Goal: Task Accomplishment & Management: Use online tool/utility

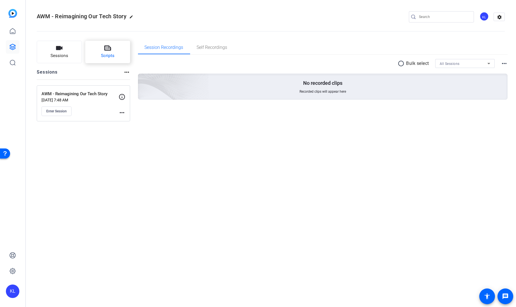
click at [106, 52] on span "Scripts" at bounding box center [107, 55] width 13 height 6
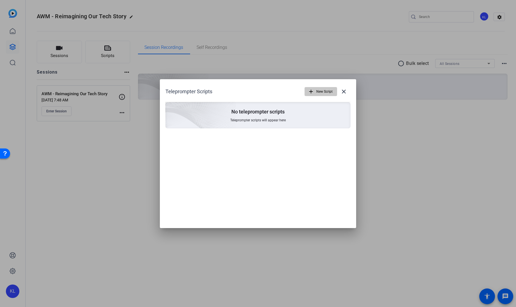
click at [311, 90] on mat-icon "add" at bounding box center [311, 91] width 6 height 6
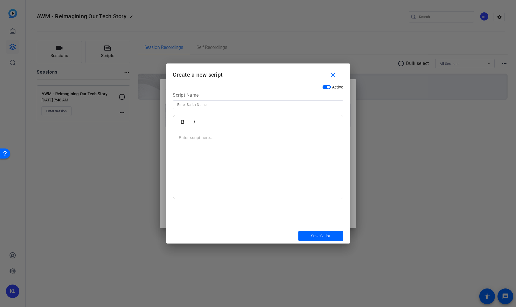
click at [195, 106] on input at bounding box center [258, 104] width 161 height 7
type input "Script"
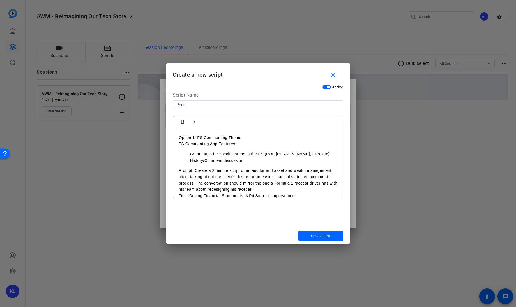
drag, startPoint x: 290, startPoint y: 168, endPoint x: 136, endPoint y: 107, distance: 166.0
click at [136, 107] on div "Teleprompter Scripts add New Script close No teleprompter scripts Teleprompter …" at bounding box center [258, 153] width 516 height 307
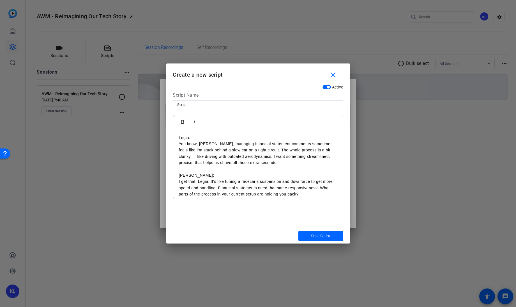
click at [179, 145] on p "Legia: You know, Ray, managing financial statement comments sometimes feels lik…" at bounding box center [258, 149] width 159 height 31
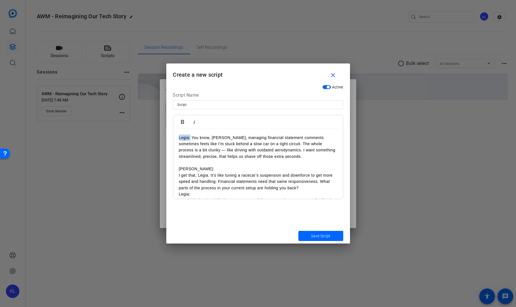
drag, startPoint x: 191, startPoint y: 136, endPoint x: 174, endPoint y: 136, distance: 16.6
click at [183, 122] on icon "button" at bounding box center [182, 122] width 3 height 4
drag, startPoint x: 193, startPoint y: 170, endPoint x: 180, endPoint y: 169, distance: 12.1
click at [180, 169] on p "Ray: I get that, Legia. It’s like tuning a racecar’s suspension and downforce t…" at bounding box center [258, 178] width 159 height 25
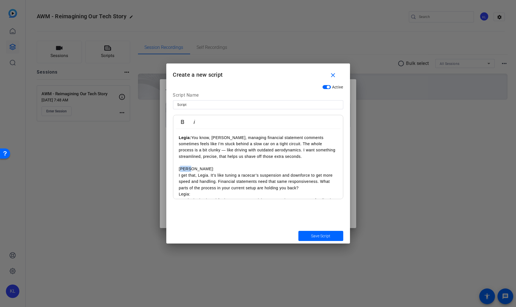
click at [194, 168] on p "Ray: I get that, Legia. It’s like tuning a racecar’s suspension and downforce t…" at bounding box center [258, 178] width 159 height 25
drag, startPoint x: 195, startPoint y: 169, endPoint x: 171, endPoint y: 168, distance: 24.7
click at [171, 168] on div "Active Script Name Script Bold Italic Legia: You know, Ray, managing financial …" at bounding box center [258, 155] width 184 height 146
click at [182, 118] on button "Bold" at bounding box center [182, 121] width 11 height 11
click at [179, 177] on p "Ray: I get that, Legia. It’s like tuning a racecar’s suspension and downforce t…" at bounding box center [258, 178] width 159 height 25
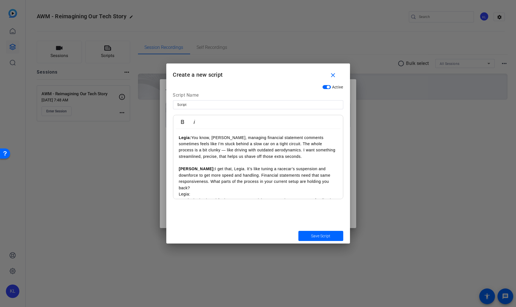
click at [311, 179] on p "Ray: I get that, Legia. It’s like tuning a racecar’s suspension and downforce t…" at bounding box center [258, 178] width 159 height 25
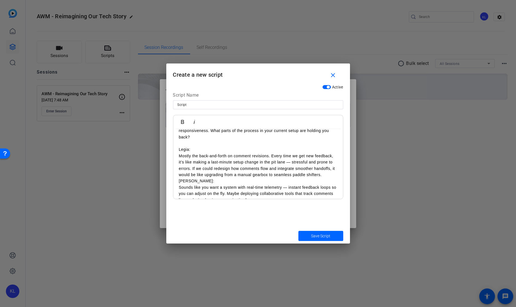
click at [180, 149] on p "Legia: Mostly the back-and-forth on comment revisions. Every time we get new fe…" at bounding box center [258, 161] width 159 height 31
drag, startPoint x: 191, startPoint y: 143, endPoint x: 172, endPoint y: 143, distance: 19.1
click at [172, 143] on div "Active Script Name Script Bold Italic Legia: You know, Ray, managing financial …" at bounding box center [258, 155] width 184 height 146
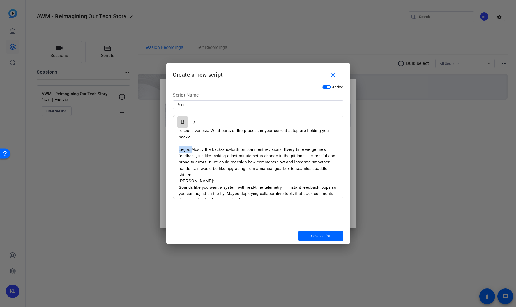
click at [182, 118] on button "Bold" at bounding box center [182, 121] width 11 height 11
click at [212, 168] on p "Legia: Mostly the back-and-forth on comment revisions. Every time we get new fe…" at bounding box center [258, 161] width 159 height 31
click at [179, 187] on p "Ray: Sounds like you want a system with real-time telemetry — instant feedback …" at bounding box center [258, 196] width 159 height 25
drag, startPoint x: 188, startPoint y: 181, endPoint x: 175, endPoint y: 181, distance: 13.2
click at [175, 181] on div "Legia: You know, Ray, managing financial statement comments sometimes feels lik…" at bounding box center [258, 288] width 170 height 420
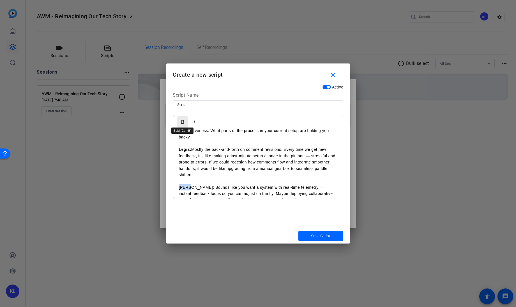
click at [182, 119] on icon "button" at bounding box center [182, 121] width 7 height 7
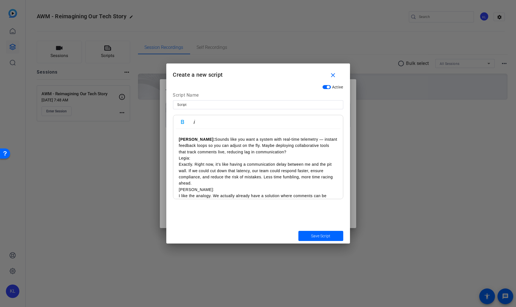
scroll to position [101, 0]
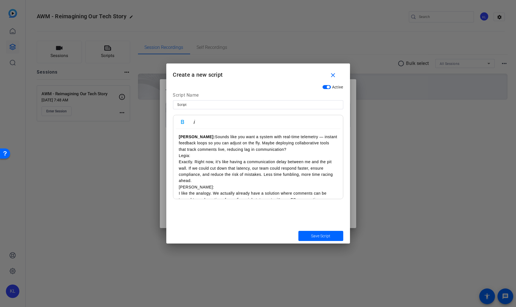
click at [271, 144] on p "Ray: Sounds like you want a system with real-time telemetry — instant feedback …" at bounding box center [258, 143] width 159 height 19
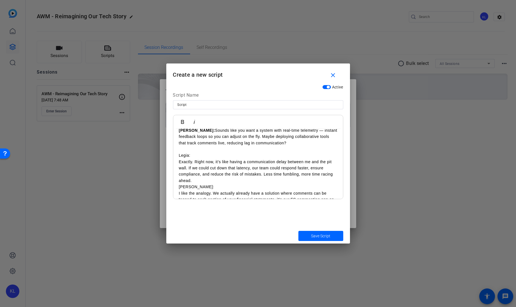
click at [179, 153] on p "Legia: Exactly. Right now, it’s like having a communication delay between me an…" at bounding box center [258, 167] width 159 height 31
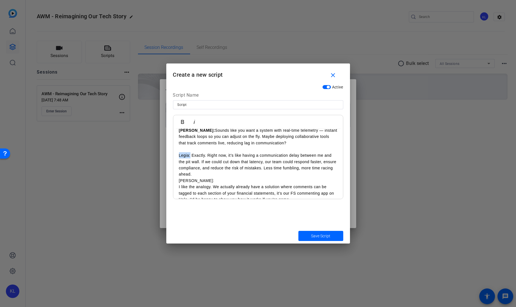
drag, startPoint x: 191, startPoint y: 148, endPoint x: 173, endPoint y: 150, distance: 17.5
click at [173, 150] on div "Legia: You know, Ray, managing financial statement comments sometimes feels lik…" at bounding box center [258, 231] width 170 height 420
click at [181, 120] on icon "button" at bounding box center [182, 122] width 3 height 4
click at [210, 168] on p "Legia: Exactly. Right now, it’s like having a communication delay between me an…" at bounding box center [258, 164] width 159 height 25
click at [178, 185] on div "Legia: You know, Ray, managing financial statement comments sometimes feels lik…" at bounding box center [258, 234] width 170 height 426
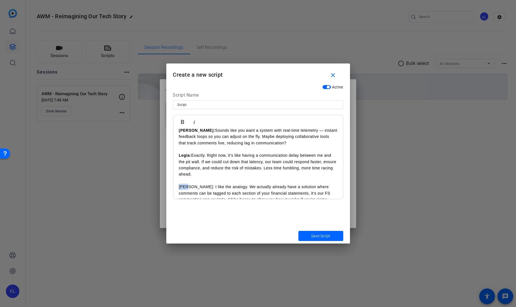
drag, startPoint x: 187, startPoint y: 180, endPoint x: 177, endPoint y: 180, distance: 10.7
click at [177, 180] on div "Legia: You know, Ray, managing financial statement comments sometimes feels lik…" at bounding box center [258, 231] width 170 height 420
click at [182, 120] on icon "button" at bounding box center [182, 122] width 3 height 4
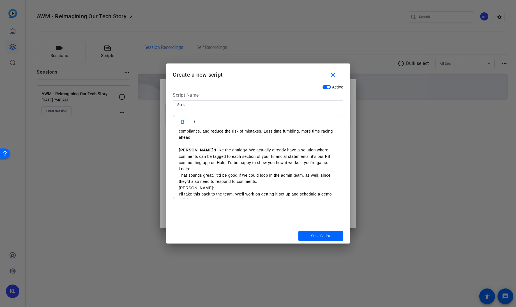
scroll to position [145, 0]
click at [301, 156] on p "Ray: I like the analogy. We actually already have a solution where comments can…" at bounding box center [258, 156] width 159 height 19
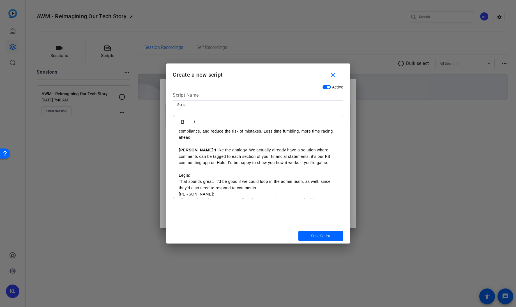
click at [179, 175] on p "Legia: That sounds great. It’d be good if we could loop in the admin team, as w…" at bounding box center [258, 181] width 159 height 19
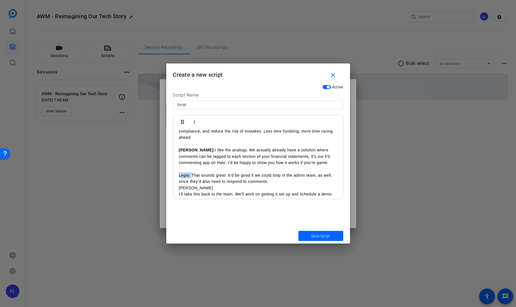
drag, startPoint x: 191, startPoint y: 168, endPoint x: 176, endPoint y: 169, distance: 14.6
click at [176, 169] on div "Legia: You know, Ray, managing financial statement comments sometimes feels lik…" at bounding box center [258, 194] width 170 height 420
click at [182, 118] on icon "button" at bounding box center [182, 121] width 7 height 7
click at [273, 173] on p "Legia: That sounds great. It’d be good if we could loop in the admin team, as w…" at bounding box center [258, 178] width 159 height 13
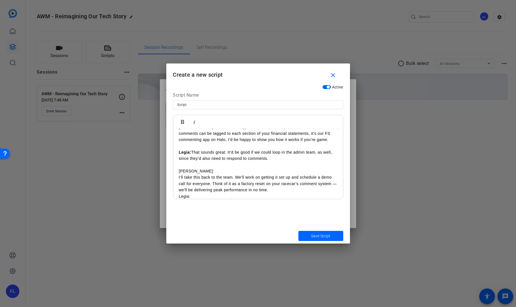
click at [178, 170] on div "Legia: You know, Ray, managing financial statement comments sometimes feels lik…" at bounding box center [258, 174] width 170 height 426
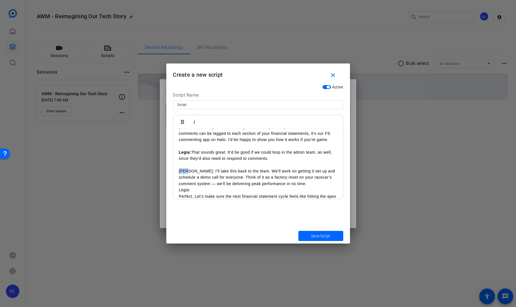
drag, startPoint x: 188, startPoint y: 164, endPoint x: 178, endPoint y: 165, distance: 10.1
click at [178, 165] on div "Legia: You know, Ray, managing financial statement comments sometimes feels lik…" at bounding box center [258, 171] width 170 height 420
click at [181, 118] on icon "button" at bounding box center [182, 121] width 7 height 7
click at [294, 178] on p "Ray: I’ll take this back to the team. We'll work on getting it set up and sched…" at bounding box center [258, 177] width 159 height 19
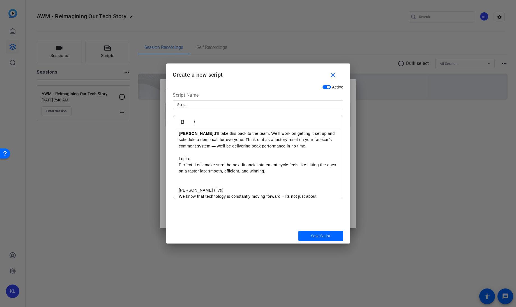
scroll to position [205, 0]
click at [179, 160] on p "Legia: Perfect. Let’s make sure the next financial statement cycle feels like h…" at bounding box center [258, 164] width 159 height 19
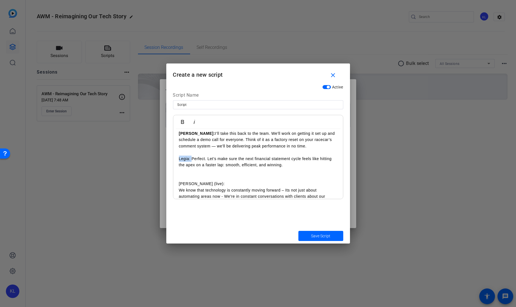
drag, startPoint x: 191, startPoint y: 152, endPoint x: 178, endPoint y: 151, distance: 12.9
click at [178, 151] on div "Legia: You know, Ray, managing financial statement comments sometimes feels lik…" at bounding box center [258, 134] width 170 height 420
click at [182, 122] on icon "button" at bounding box center [182, 121] width 7 height 7
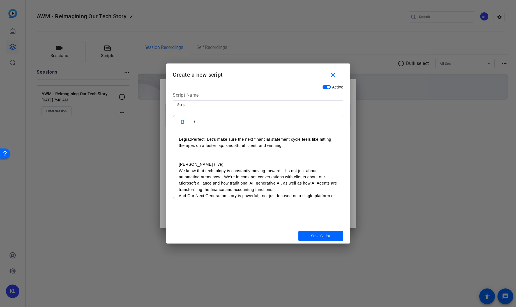
scroll to position [244, 0]
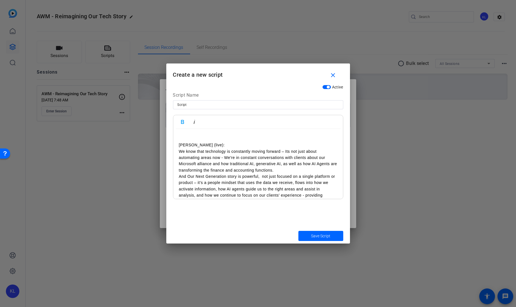
drag, startPoint x: 250, startPoint y: 191, endPoint x: 173, endPoint y: 140, distance: 92.0
click at [173, 140] on div "Legia: You know, Ray, managing financial statement comments sometimes feels lik…" at bounding box center [258, 95] width 170 height 420
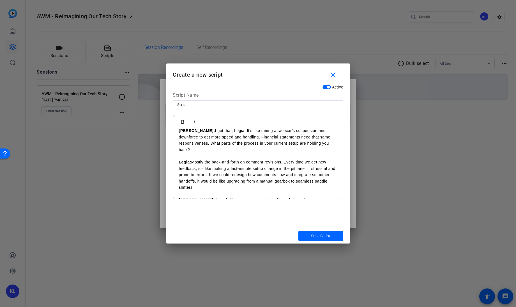
scroll to position [0, 0]
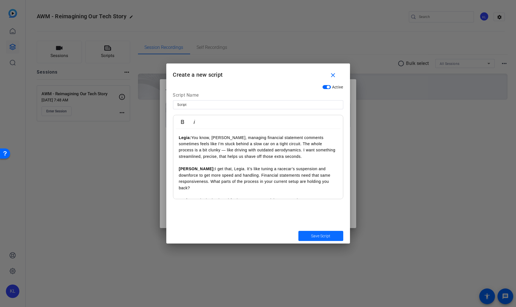
click at [324, 235] on span "Save Script" at bounding box center [320, 236] width 19 height 6
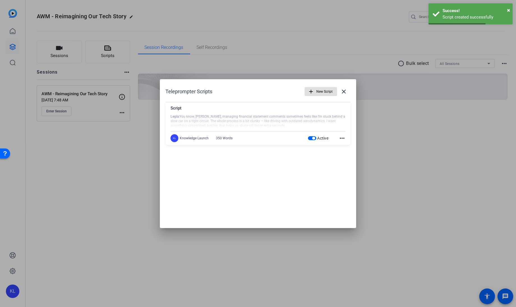
click at [390, 202] on div at bounding box center [258, 153] width 516 height 307
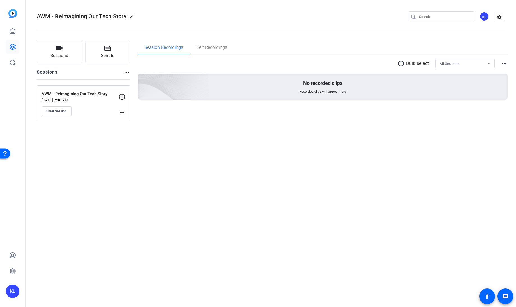
click at [123, 95] on icon at bounding box center [122, 96] width 7 height 7
click at [121, 111] on mat-icon "more_horiz" at bounding box center [122, 112] width 7 height 7
click at [129, 119] on span "Edit Session" at bounding box center [136, 120] width 26 height 7
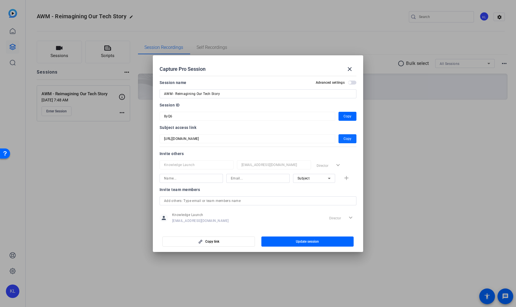
click at [344, 138] on span "Copy" at bounding box center [348, 138] width 8 height 7
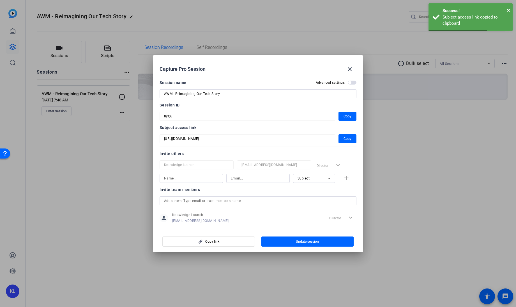
click at [121, 156] on div at bounding box center [258, 153] width 516 height 307
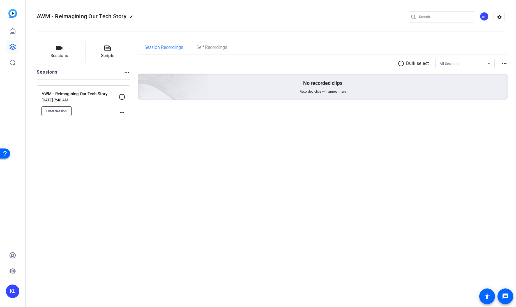
click at [54, 113] on button "Enter Session" at bounding box center [57, 111] width 30 height 10
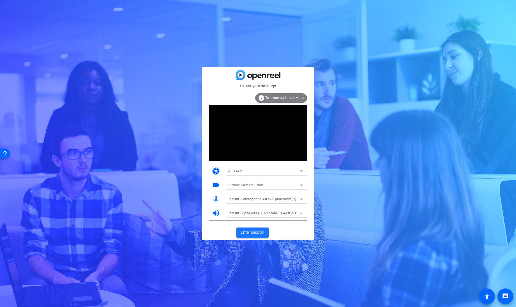
click at [249, 233] on span "Enter session" at bounding box center [252, 232] width 23 height 6
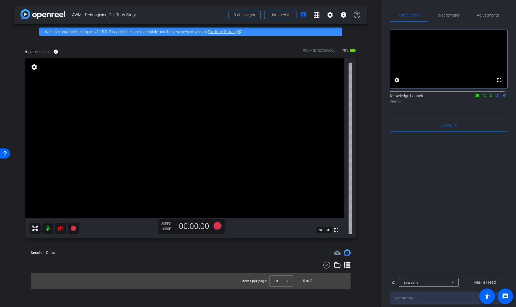
click at [61, 230] on icon at bounding box center [61, 228] width 6 height 6
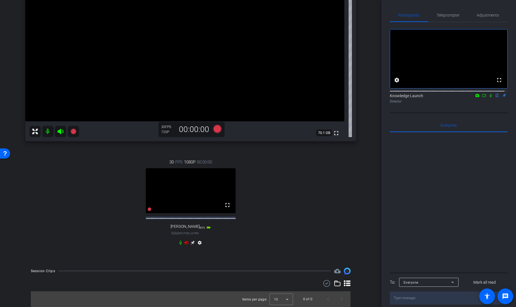
scroll to position [101, 0]
click at [185, 244] on icon at bounding box center [187, 243] width 4 height 4
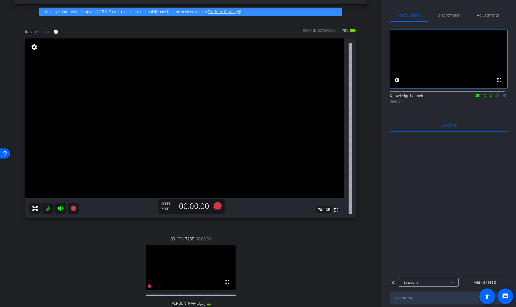
scroll to position [20, 0]
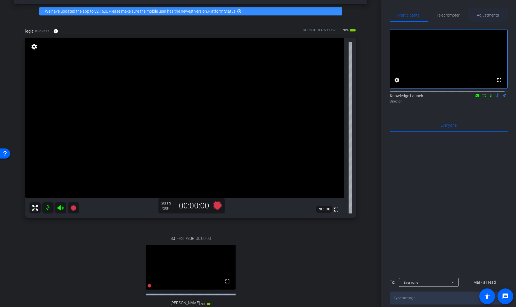
click at [486, 15] on span "Adjustments" at bounding box center [488, 15] width 22 height 4
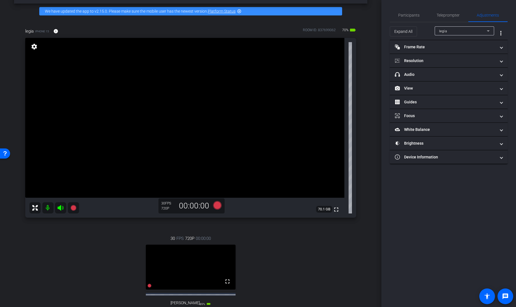
click at [460, 31] on div "legia" at bounding box center [463, 31] width 48 height 7
click at [460, 31] on div at bounding box center [258, 153] width 516 height 307
click at [429, 61] on mat-panel-title "Resolution" at bounding box center [445, 61] width 101 height 6
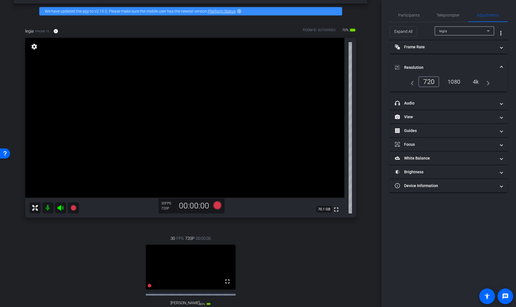
click at [454, 79] on div "1080" at bounding box center [454, 82] width 21 height 10
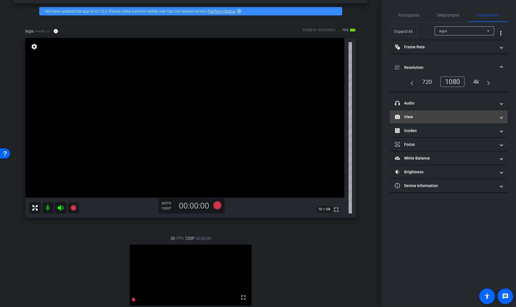
click at [425, 114] on mat-panel-title "View" at bounding box center [445, 117] width 101 height 6
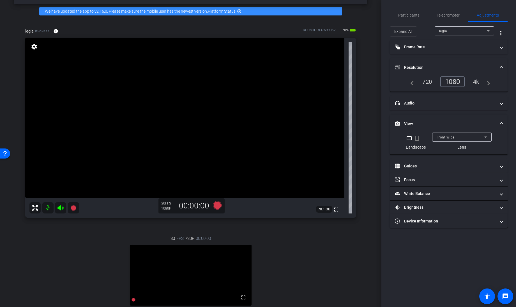
click at [459, 134] on div "Front Wide" at bounding box center [461, 137] width 48 height 7
click at [416, 138] on div at bounding box center [258, 153] width 516 height 307
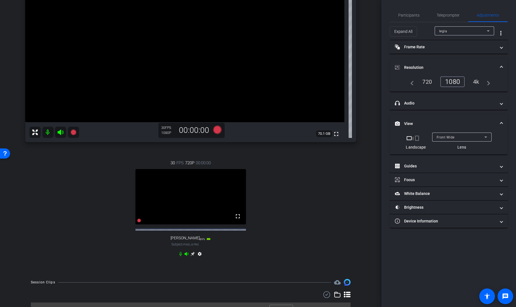
scroll to position [97, 0]
click at [192, 255] on icon at bounding box center [193, 253] width 4 height 4
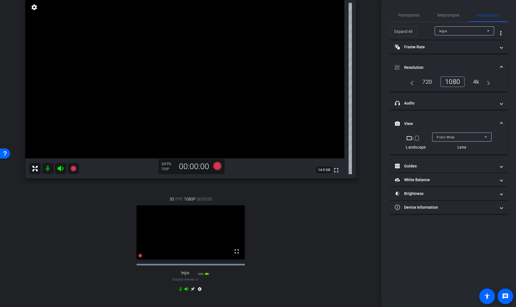
scroll to position [60, 0]
click at [191, 291] on icon at bounding box center [193, 289] width 4 height 4
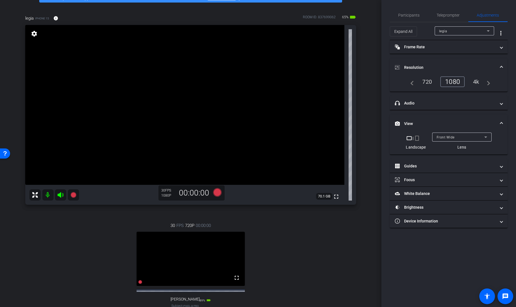
scroll to position [34, 0]
click at [461, 33] on div "legia" at bounding box center [463, 31] width 48 height 7
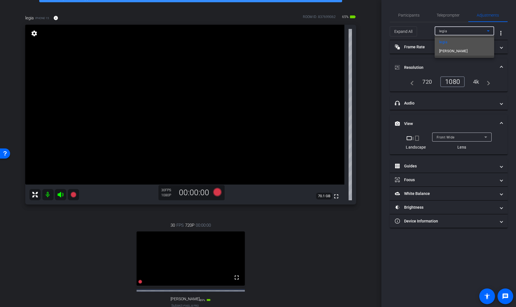
click at [449, 52] on mat-option "[PERSON_NAME]" at bounding box center [464, 51] width 59 height 9
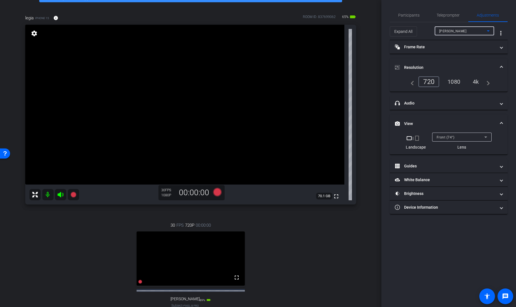
click at [452, 79] on div "1080" at bounding box center [454, 82] width 21 height 10
click at [449, 16] on span "Teleprompter" at bounding box center [448, 15] width 23 height 4
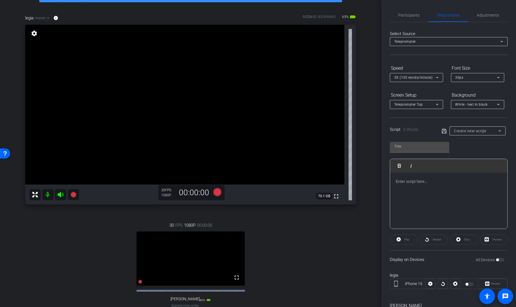
click at [472, 130] on span "Create new script" at bounding box center [470, 131] width 33 height 4
click at [461, 150] on span "Script" at bounding box center [458, 150] width 10 height 7
type input "Script"
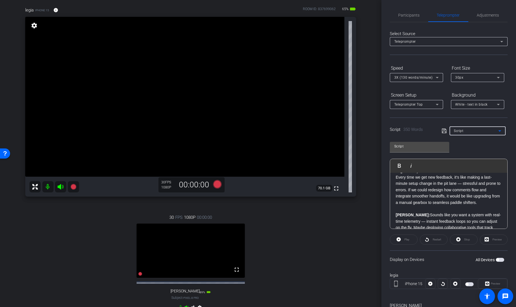
scroll to position [42, 0]
click at [405, 12] on span "Participants" at bounding box center [409, 14] width 21 height 13
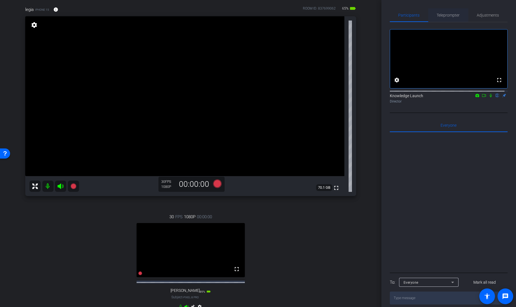
click at [443, 15] on span "Teleprompter" at bounding box center [448, 15] width 23 height 4
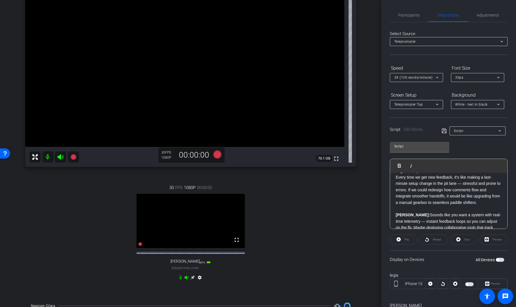
scroll to position [55, 0]
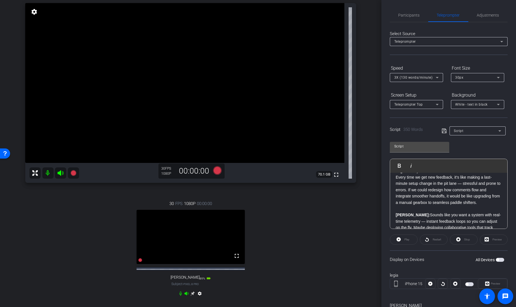
click at [191, 296] on icon at bounding box center [193, 293] width 4 height 4
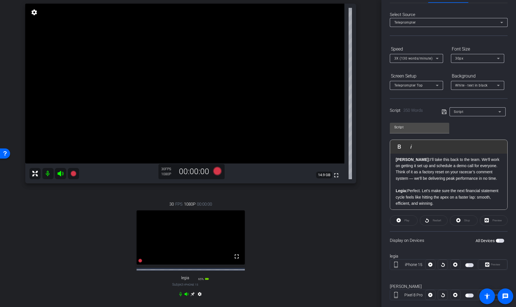
scroll to position [269, 0]
drag, startPoint x: 492, startPoint y: 193, endPoint x: 468, endPoint y: 192, distance: 24.1
click at [468, 192] on p "Legia: Perfect. Let’s make sure the next financial statement cycle feels like h…" at bounding box center [449, 194] width 106 height 19
drag, startPoint x: 437, startPoint y: 200, endPoint x: 470, endPoint y: 193, distance: 33.6
click at [470, 193] on p "Legia: Perfect. Let’s make sure the next financial statement cycle feels like h…" at bounding box center [449, 194] width 106 height 19
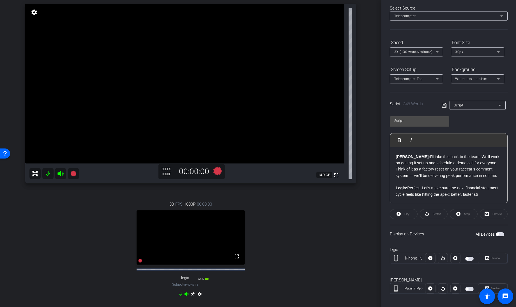
scroll to position [19, 0]
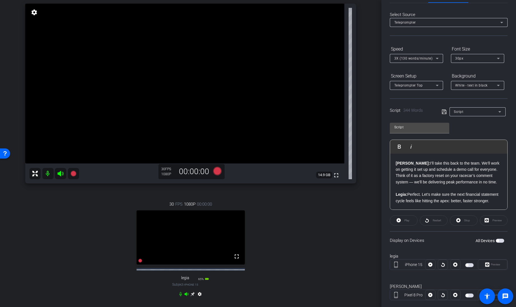
click at [443, 112] on icon at bounding box center [444, 111] width 5 height 7
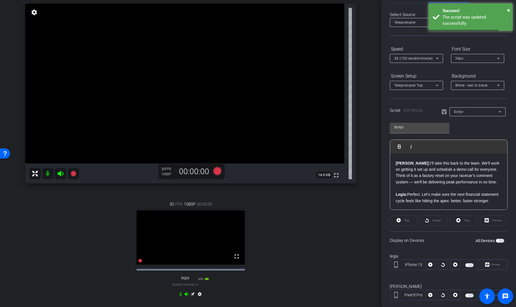
click at [468, 263] on span "button" at bounding box center [470, 265] width 8 height 4
click at [468, 294] on span "button" at bounding box center [470, 295] width 8 height 4
click at [407, 58] on span "3X (130 words/minute)" at bounding box center [414, 58] width 38 height 4
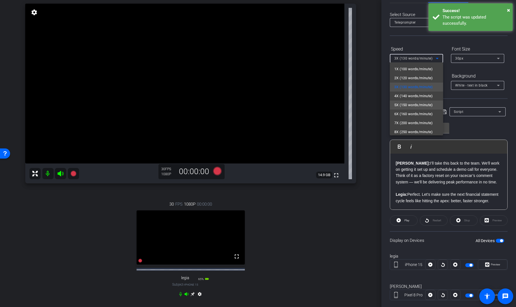
click at [405, 103] on span "5X (150 words/minute)" at bounding box center [414, 105] width 39 height 7
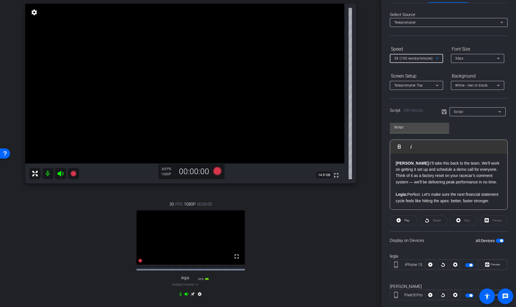
click at [443, 111] on icon at bounding box center [444, 111] width 5 height 7
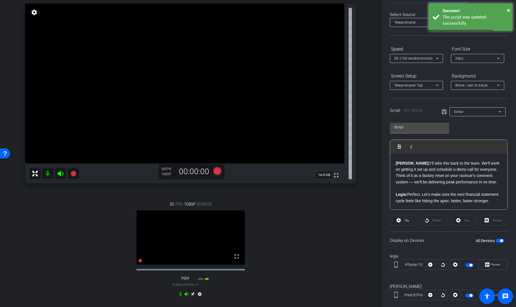
click at [496, 239] on span "button" at bounding box center [500, 241] width 8 height 4
click at [496, 239] on span "button" at bounding box center [497, 240] width 3 height 3
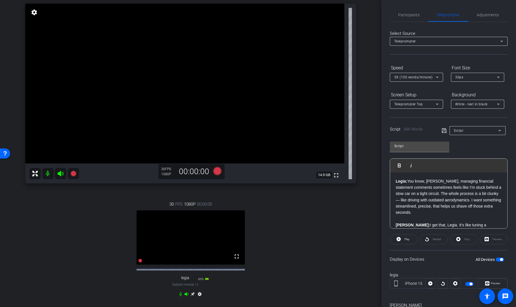
scroll to position [58, 0]
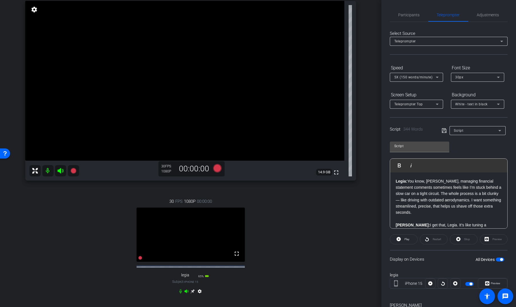
click at [191, 293] on icon at bounding box center [193, 291] width 4 height 4
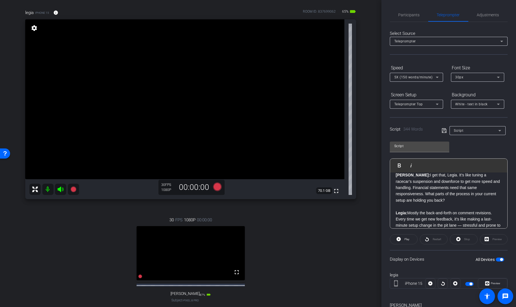
scroll to position [0, 0]
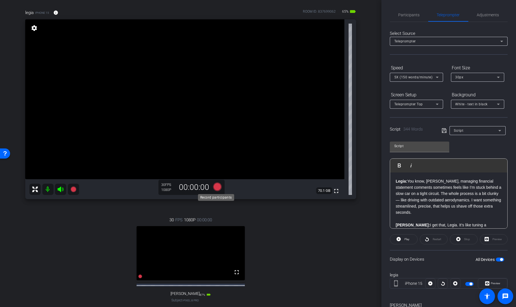
click at [216, 188] on icon at bounding box center [217, 186] width 8 height 8
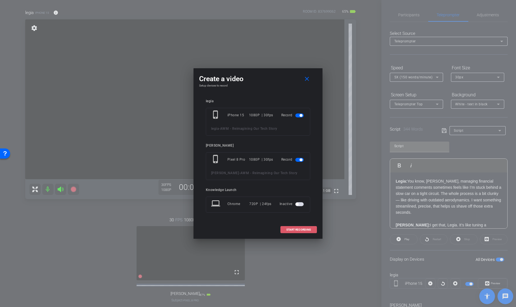
click at [296, 228] on span "START RECORDING" at bounding box center [299, 229] width 25 height 3
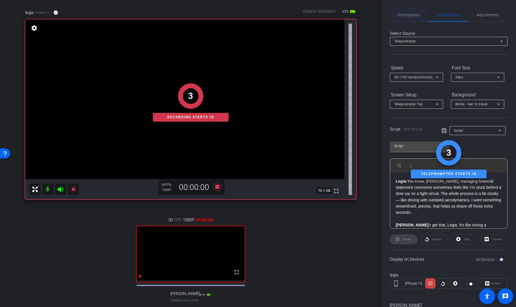
click at [403, 15] on span "Participants" at bounding box center [409, 15] width 21 height 4
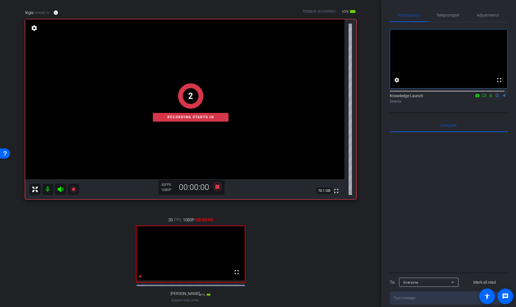
click at [483, 97] on icon at bounding box center [484, 95] width 4 height 3
click at [443, 17] on span "Teleprompter" at bounding box center [448, 15] width 23 height 4
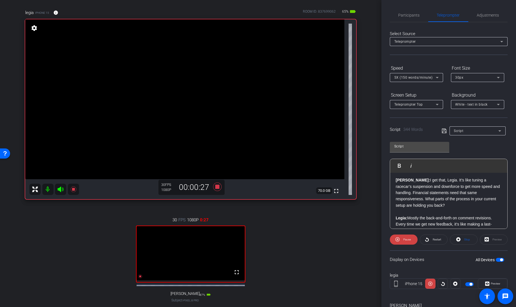
scroll to position [55, 0]
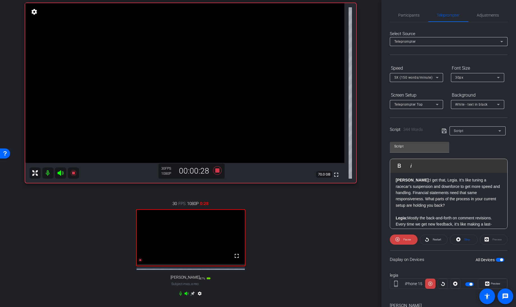
click at [191, 295] on icon at bounding box center [193, 293] width 4 height 4
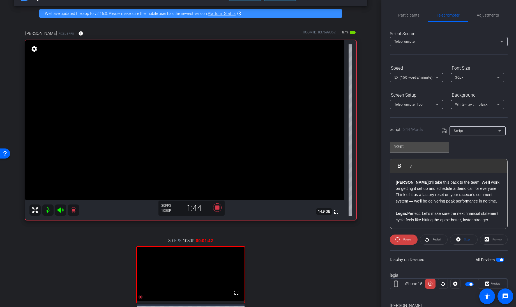
scroll to position [269, 0]
click at [411, 13] on span "Participants" at bounding box center [409, 15] width 21 height 4
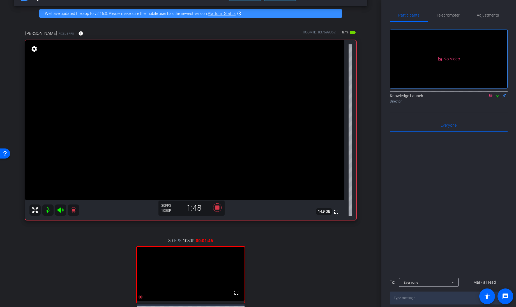
click at [498, 93] on mat-icon at bounding box center [497, 95] width 7 height 5
click at [446, 17] on span "Teleprompter" at bounding box center [448, 15] width 23 height 4
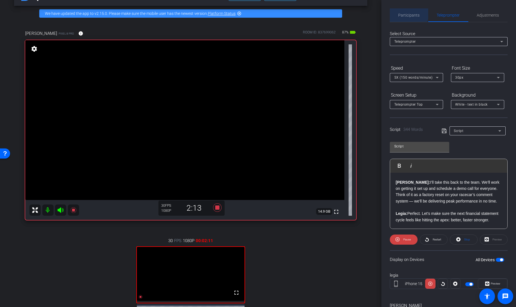
click at [408, 13] on span "Participants" at bounding box center [409, 15] width 21 height 4
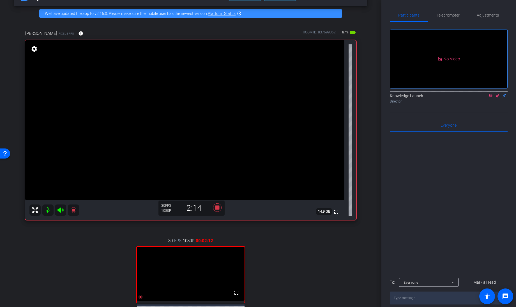
click at [498, 93] on icon at bounding box center [498, 95] width 4 height 4
click at [451, 15] on span "Teleprompter" at bounding box center [448, 15] width 23 height 4
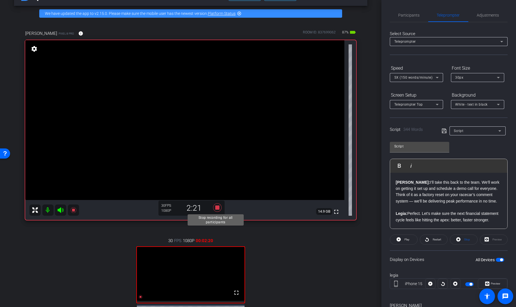
click at [216, 207] on icon at bounding box center [217, 207] width 8 height 8
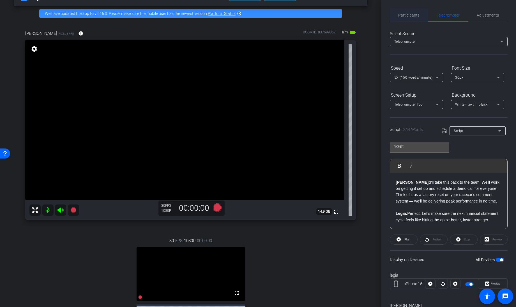
click at [409, 16] on span "Participants" at bounding box center [409, 15] width 21 height 4
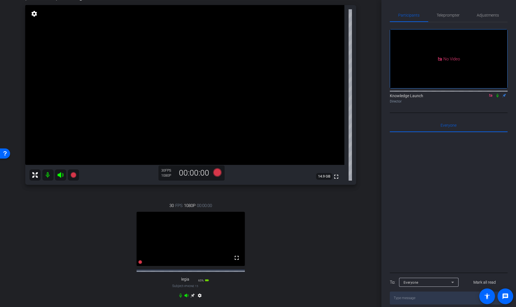
scroll to position [53, 0]
click at [447, 18] on span "Teleprompter" at bounding box center [448, 14] width 23 height 13
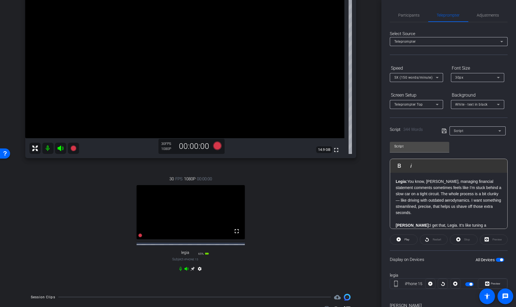
scroll to position [78, 0]
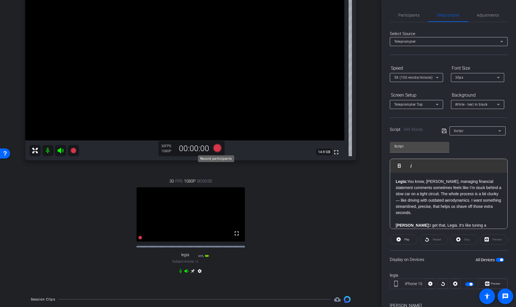
click at [216, 150] on icon at bounding box center [217, 148] width 8 height 8
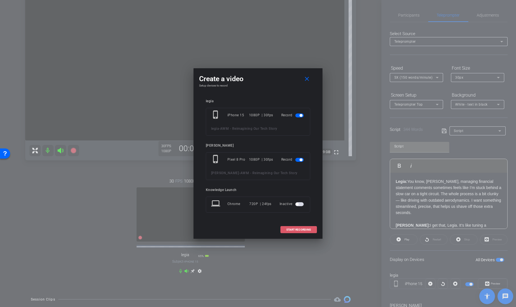
click at [298, 229] on span "START RECORDING" at bounding box center [299, 229] width 25 height 3
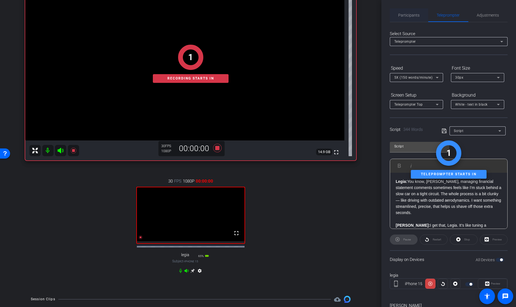
click at [406, 15] on span "Participants" at bounding box center [409, 15] width 21 height 4
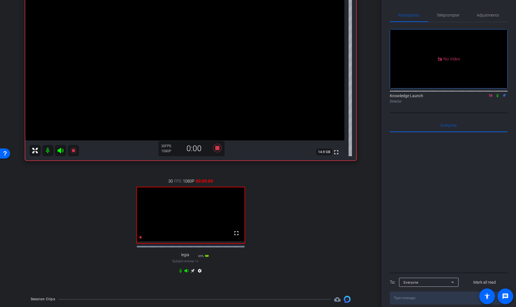
click at [498, 93] on icon at bounding box center [498, 95] width 4 height 4
click at [448, 16] on span "Teleprompter" at bounding box center [448, 15] width 23 height 4
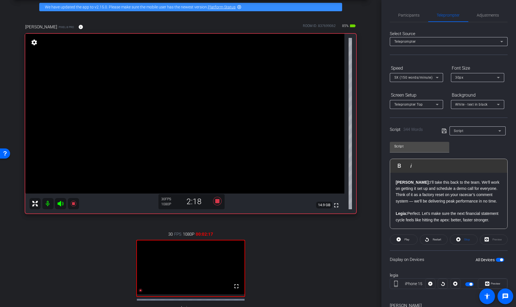
scroll to position [20, 0]
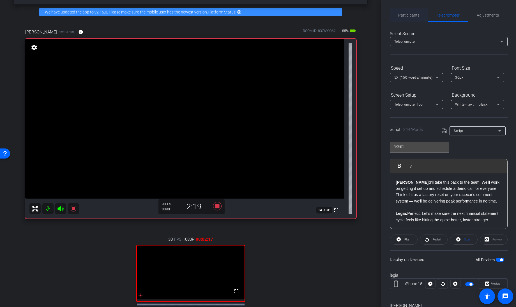
click at [404, 14] on span "Participants" at bounding box center [409, 15] width 21 height 4
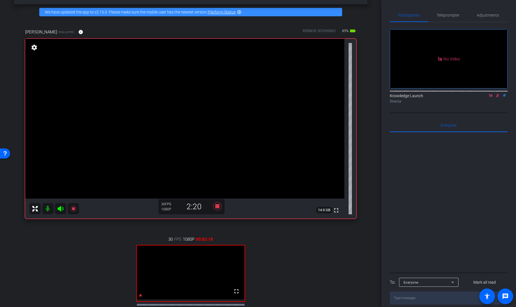
click at [498, 94] on icon at bounding box center [497, 96] width 3 height 4
click at [216, 206] on icon at bounding box center [217, 206] width 8 height 8
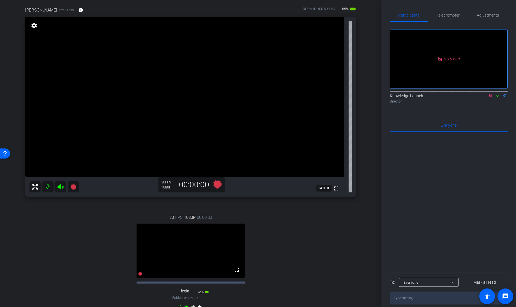
scroll to position [42, 0]
click at [214, 184] on icon at bounding box center [217, 183] width 8 height 8
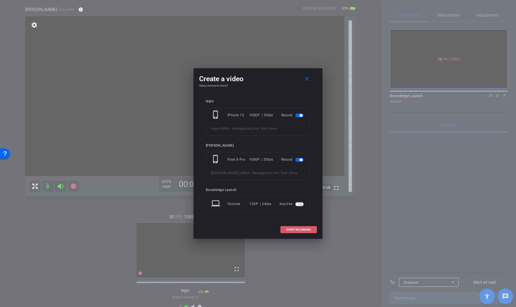
click at [297, 230] on span "START RECORDING" at bounding box center [299, 229] width 25 height 3
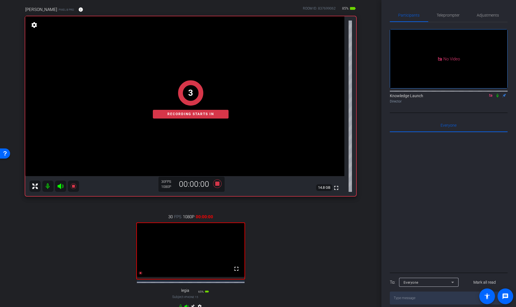
click at [499, 93] on icon at bounding box center [498, 95] width 4 height 4
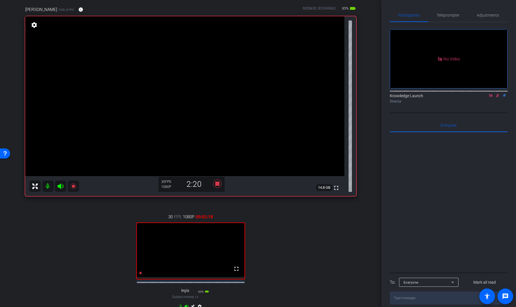
click at [498, 93] on icon at bounding box center [498, 95] width 4 height 4
click at [216, 185] on icon at bounding box center [217, 183] width 8 height 8
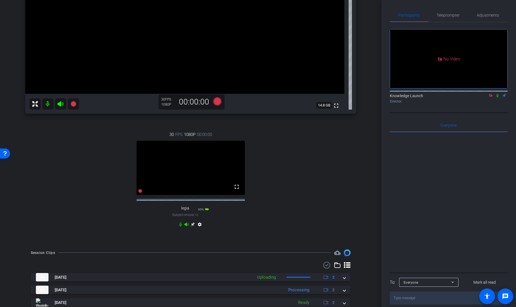
scroll to position [125, 0]
click at [491, 93] on icon at bounding box center [491, 95] width 4 height 4
click at [443, 13] on span "Teleprompter" at bounding box center [448, 15] width 23 height 4
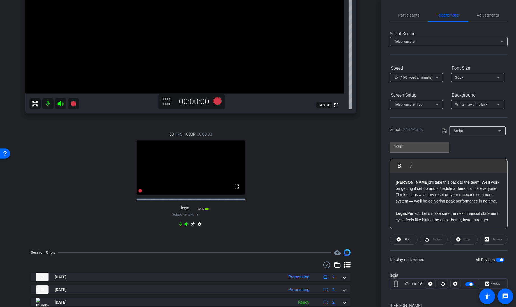
click at [500, 259] on span "button" at bounding box center [501, 259] width 3 height 3
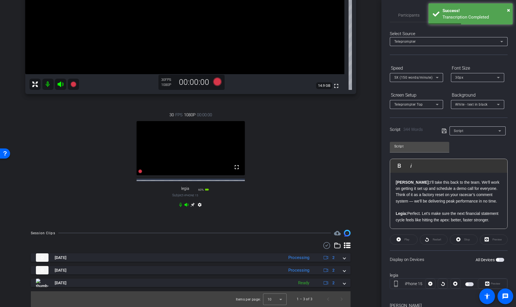
scroll to position [149, 0]
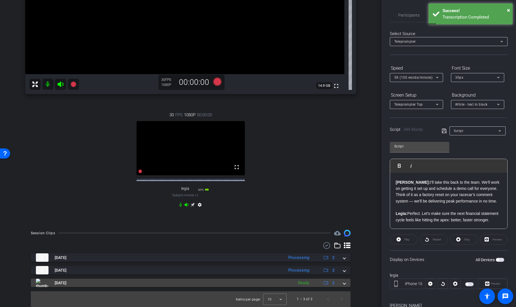
click at [344, 282] on span at bounding box center [345, 283] width 2 height 6
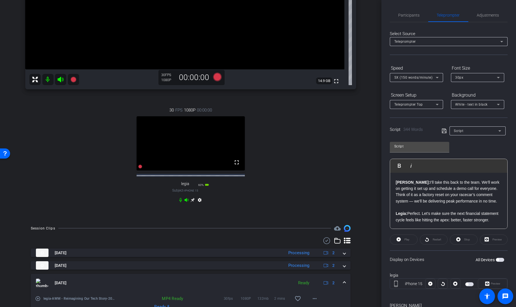
scroll to position [189, 0]
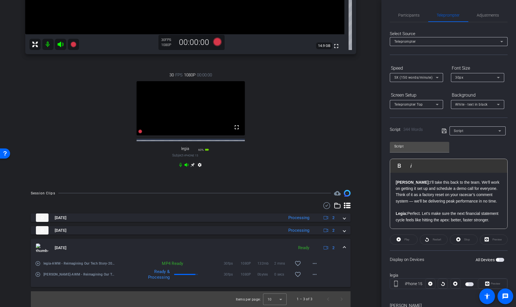
click at [38, 263] on mat-icon "play_circle_outline" at bounding box center [38, 263] width 6 height 6
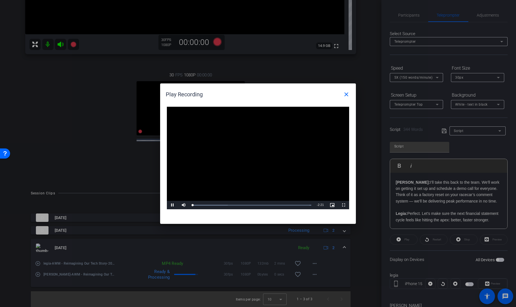
click at [254, 153] on video "Video Player" at bounding box center [258, 158] width 182 height 103
click at [171, 205] on span "Video Player" at bounding box center [172, 205] width 11 height 0
click at [345, 94] on mat-icon "close" at bounding box center [346, 94] width 7 height 7
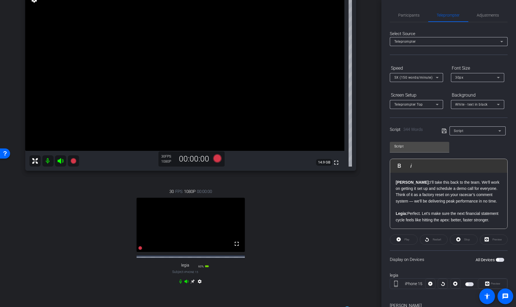
scroll to position [67, 0]
click at [404, 16] on span "Participants" at bounding box center [409, 15] width 21 height 4
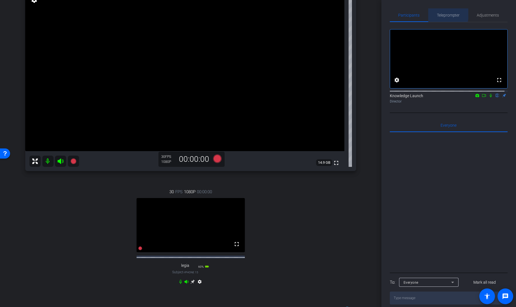
click at [445, 14] on span "Teleprompter" at bounding box center [448, 15] width 23 height 4
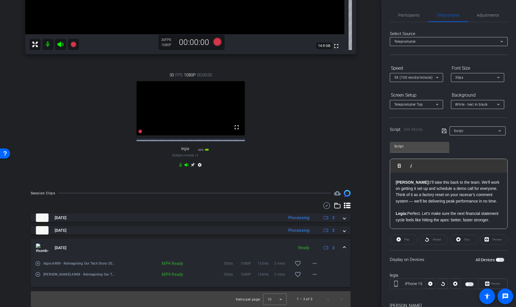
scroll to position [180, 0]
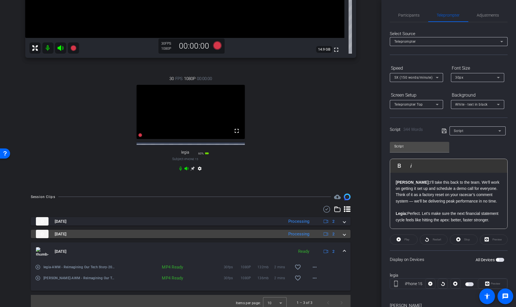
click at [344, 237] on span at bounding box center [345, 234] width 2 height 6
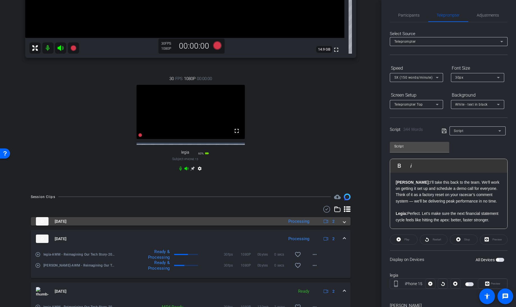
click at [340, 225] on div "[DATE] Processing 2" at bounding box center [190, 221] width 308 height 8
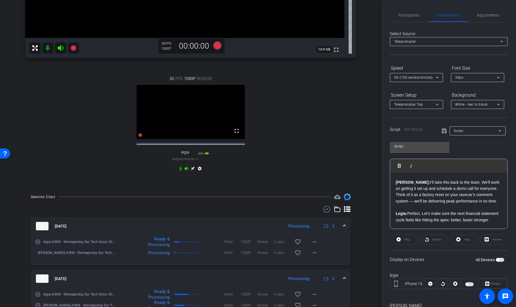
click at [339, 229] on div "[DATE] Processing 2" at bounding box center [190, 226] width 308 height 8
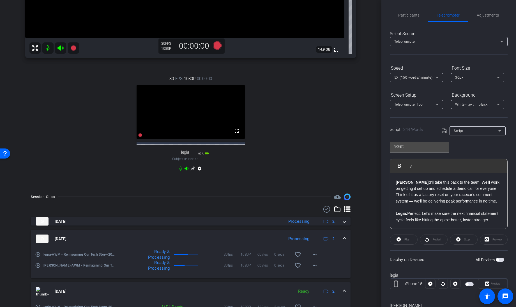
click at [341, 240] on mat-expansion-panel-header "[DATE] Processing 2" at bounding box center [191, 239] width 320 height 18
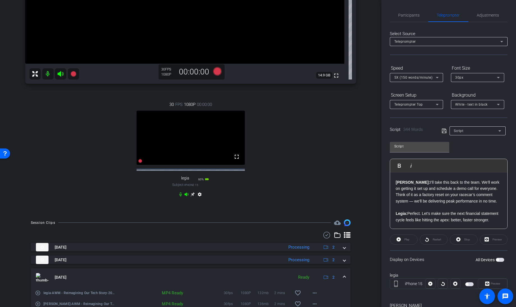
scroll to position [189, 0]
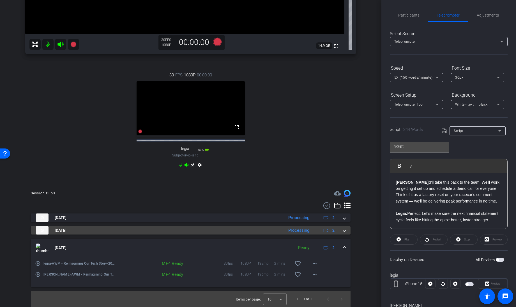
click at [344, 228] on span at bounding box center [345, 230] width 2 height 6
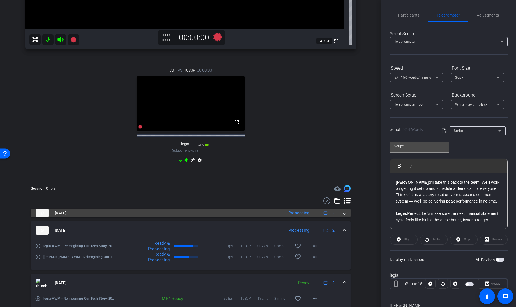
click at [343, 217] on mat-expansion-panel-header "[DATE] Processing 2" at bounding box center [191, 213] width 320 height 8
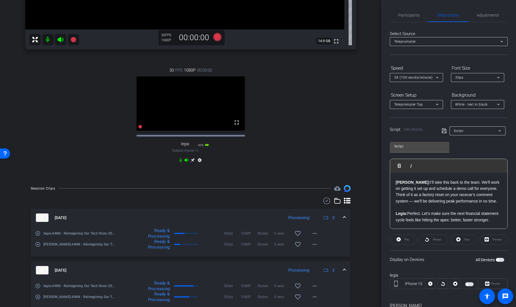
click at [344, 221] on span at bounding box center [345, 218] width 2 height 6
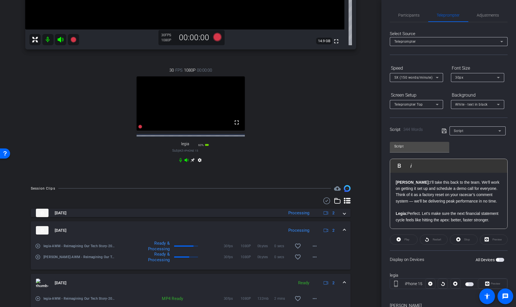
click at [344, 233] on span at bounding box center [345, 230] width 2 height 6
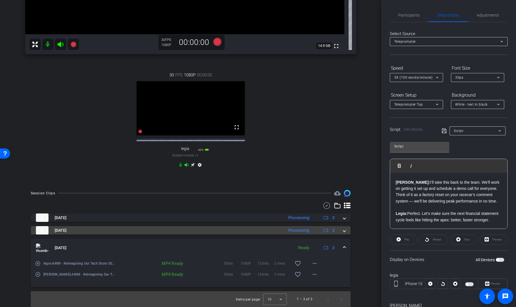
click at [344, 230] on span at bounding box center [345, 230] width 2 height 6
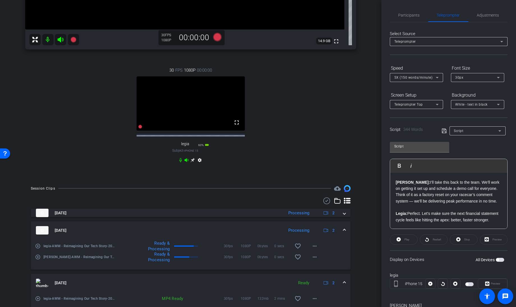
click at [342, 230] on mat-expansion-panel-header "[DATE] Processing 2" at bounding box center [191, 230] width 320 height 18
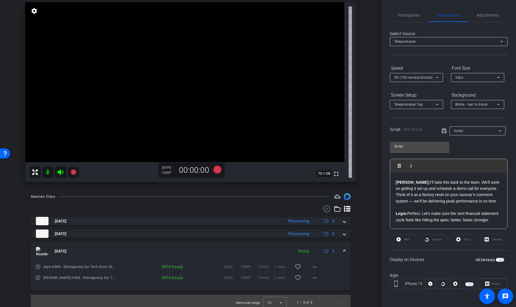
scroll to position [0, 0]
